Goal: Transaction & Acquisition: Purchase product/service

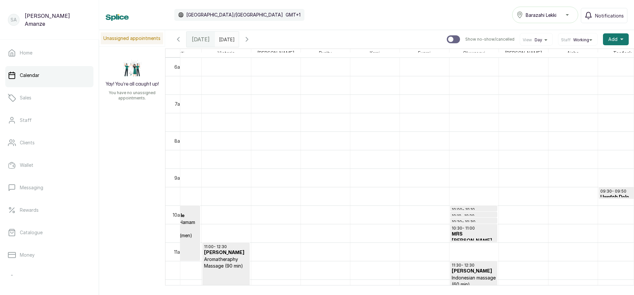
scroll to position [0, 233]
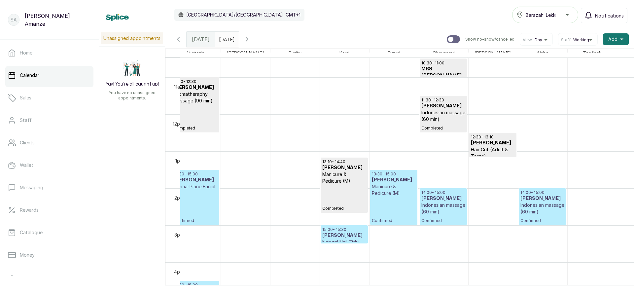
click at [435, 205] on p "Indonesian massage (60 min)" at bounding box center [443, 208] width 44 height 13
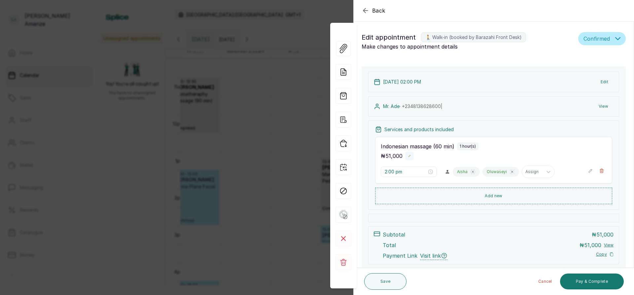
click at [409, 157] on rect "button" at bounding box center [409, 155] width 5 height 5
drag, startPoint x: 412, startPoint y: 162, endPoint x: 417, endPoint y: 162, distance: 5.3
click at [417, 162] on div "Indonesian massage (60 min) 1 hour(s) 51,000 2:00 pm Aisha Oluwaseyi Assign" at bounding box center [493, 161] width 237 height 49
type input "102,000"
click at [419, 156] on rect "button" at bounding box center [419, 157] width 6 height 6
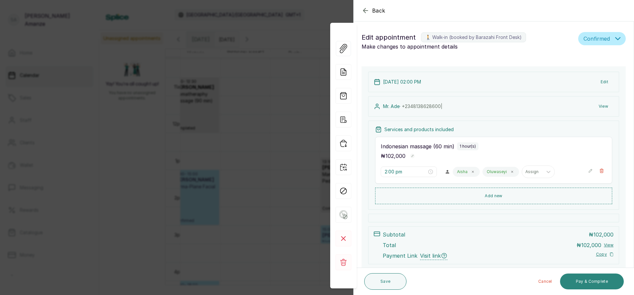
click at [587, 281] on button "Pay & Complete" at bounding box center [592, 281] width 64 height 16
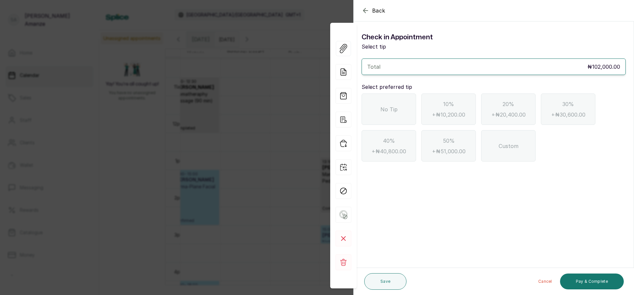
click at [392, 108] on span "No Tip" at bounding box center [388, 109] width 17 height 8
click at [596, 274] on div "Cancel Pay & Complete" at bounding box center [516, 281] width 214 height 21
click at [588, 278] on button "Pay & Complete" at bounding box center [592, 281] width 64 height 16
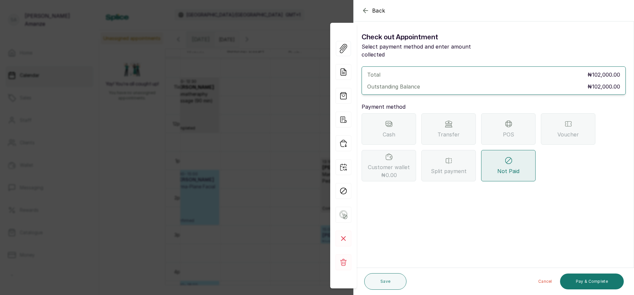
click at [497, 129] on div "POS" at bounding box center [508, 128] width 54 height 31
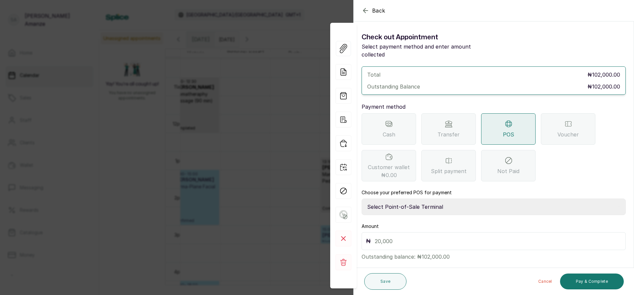
click at [412, 198] on select "Select Point-of-Sale Terminal [GEOGRAPHIC_DATA] POS Paystack-Titan Access POS A…" at bounding box center [493, 206] width 264 height 16
select select "167b6f8a-d5d1-4786-a93b-04c747e16f1a"
click at [361, 198] on select "Select Point-of-Sale Terminal [GEOGRAPHIC_DATA] POS Paystack-Titan Access POS A…" at bounding box center [493, 206] width 264 height 16
click at [414, 236] on input "text" at bounding box center [497, 240] width 246 height 9
type input "102,000"
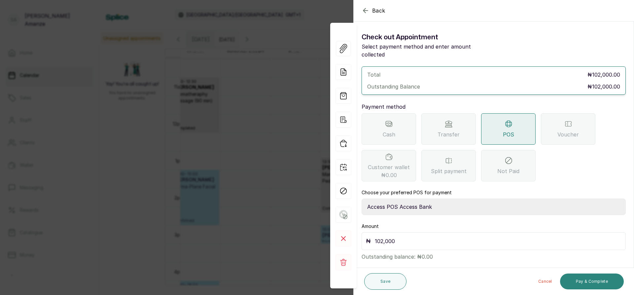
click at [589, 279] on button "Pay & Complete" at bounding box center [592, 281] width 64 height 16
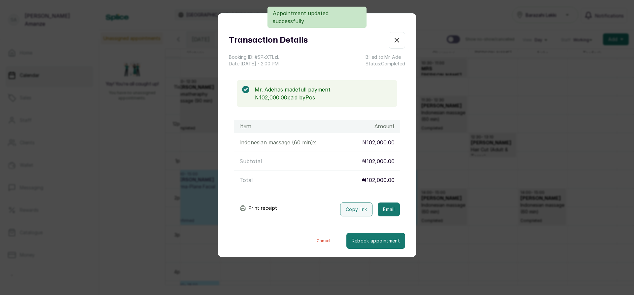
click at [393, 42] on icon "button" at bounding box center [397, 40] width 8 height 8
